Goal: Task Accomplishment & Management: Use online tool/utility

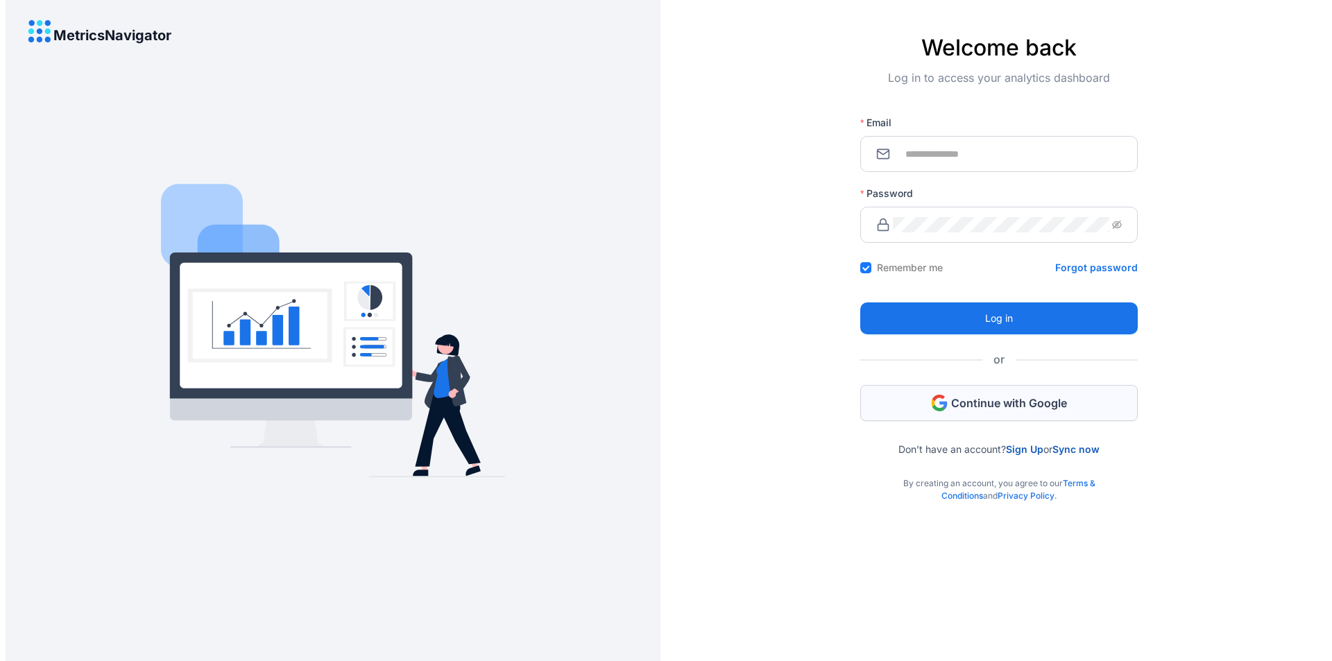
click at [969, 395] on button "Continue with Google" at bounding box center [999, 403] width 278 height 36
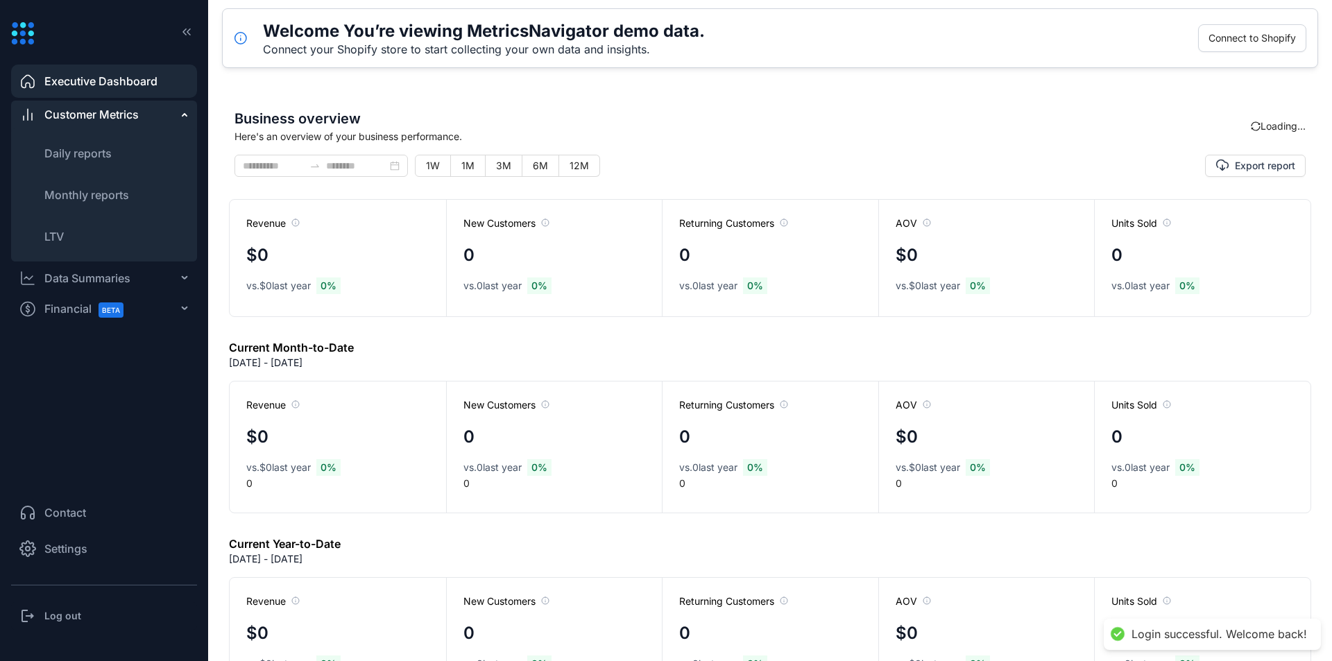
type input "**********"
